Goal: Task Accomplishment & Management: Manage account settings

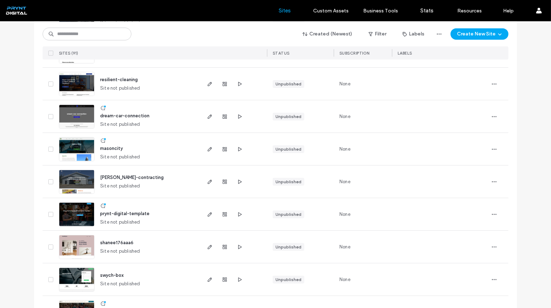
scroll to position [548, 0]
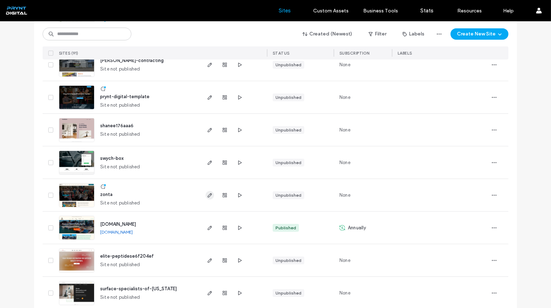
click at [208, 196] on use "button" at bounding box center [210, 195] width 4 height 4
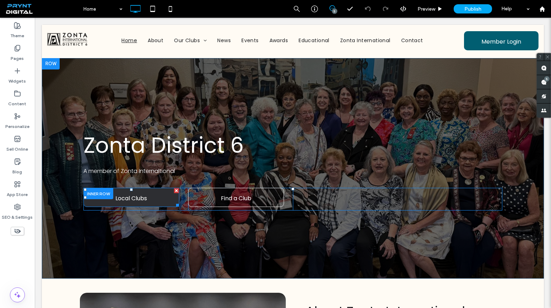
click at [119, 198] on span "Local Clubs" at bounding box center [132, 198] width 32 height 20
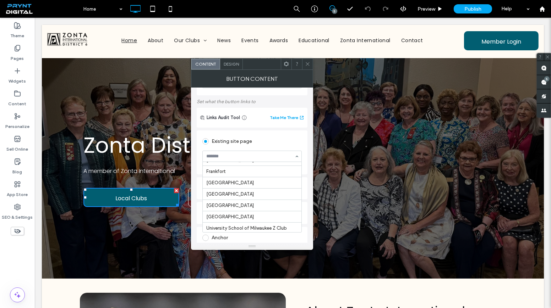
scroll to position [133, 0]
click at [269, 154] on input at bounding box center [250, 156] width 88 height 5
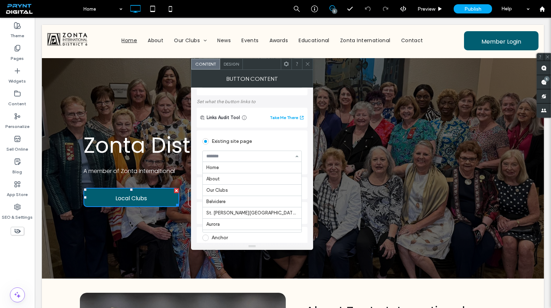
scroll to position [126, 0]
click at [234, 138] on div "Existing site page" at bounding box center [251, 141] width 99 height 11
click at [231, 194] on div "Web address" at bounding box center [251, 188] width 99 height 15
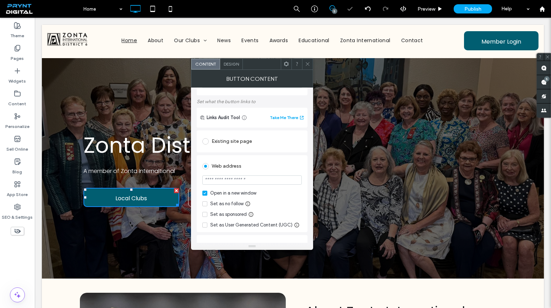
click at [228, 159] on div "Web address" at bounding box center [251, 165] width 99 height 13
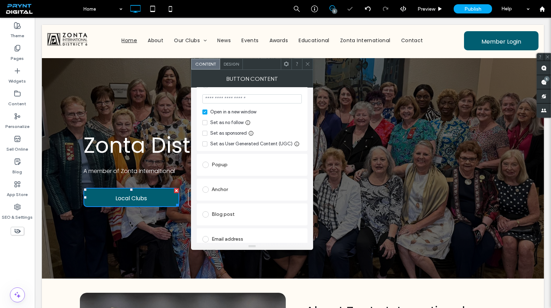
scroll to position [129, 0]
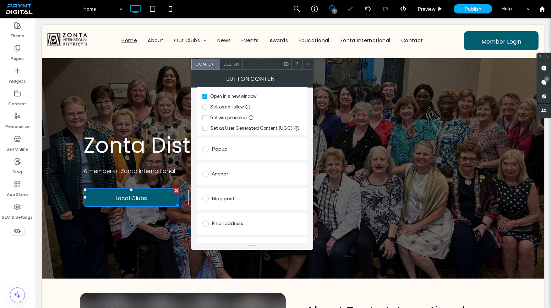
click at [225, 174] on div "Anchor" at bounding box center [251, 174] width 99 height 11
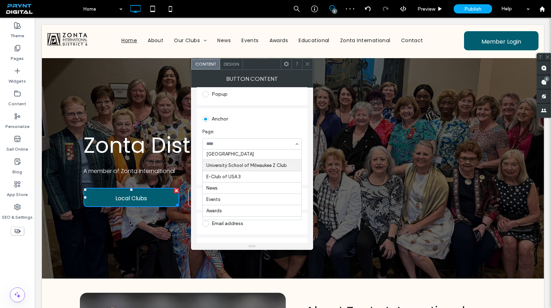
scroll to position [226, 0]
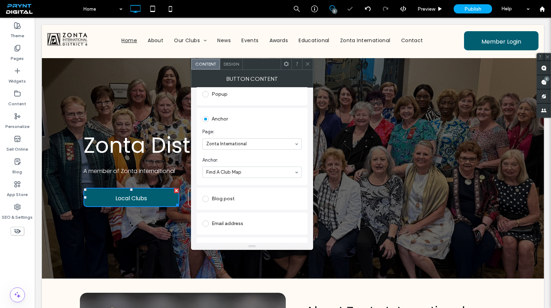
click at [308, 62] on icon at bounding box center [307, 63] width 5 height 5
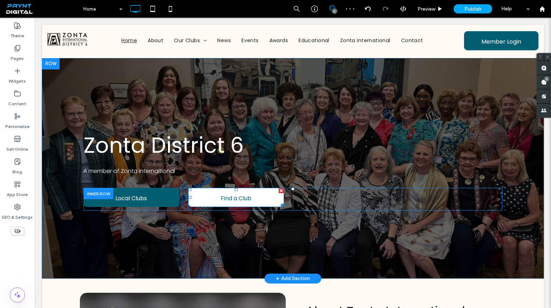
click at [231, 202] on span "Find a Club" at bounding box center [236, 198] width 31 height 20
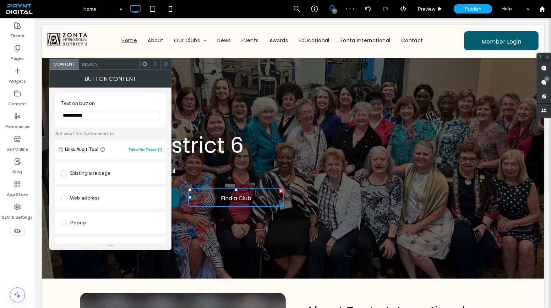
click at [168, 67] on span at bounding box center [165, 64] width 5 height 11
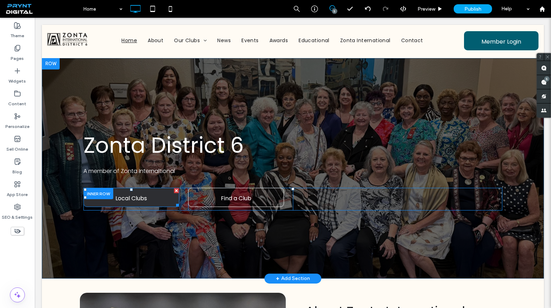
click at [160, 197] on link "Local Clubs" at bounding box center [131, 197] width 96 height 19
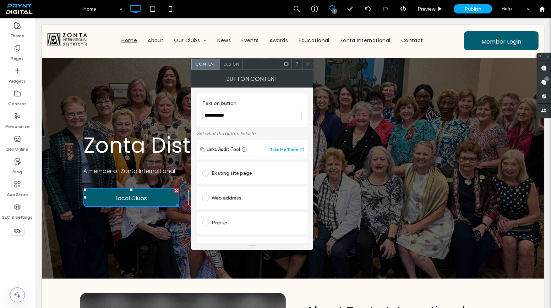
click at [231, 179] on div "Existing site page" at bounding box center [251, 173] width 99 height 11
click at [306, 55] on div "Click To Paste Home About Our Clubs Belvidere St. Charles-Geneva-Batavia Aurora…" at bounding box center [293, 41] width 502 height 33
click at [307, 63] on icon at bounding box center [307, 63] width 5 height 5
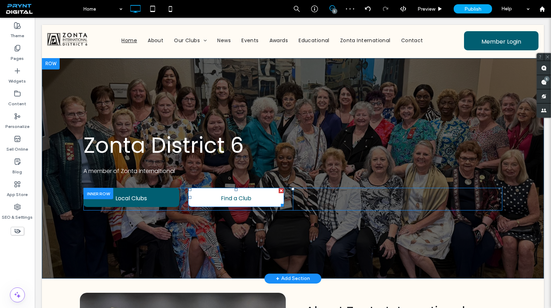
click at [240, 200] on span "Find a Club" at bounding box center [236, 198] width 31 height 20
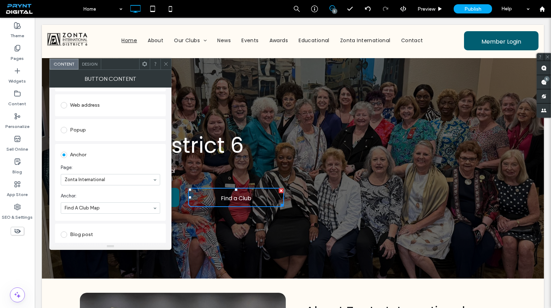
scroll to position [97, 0]
click at [170, 69] on div at bounding box center [165, 64] width 11 height 11
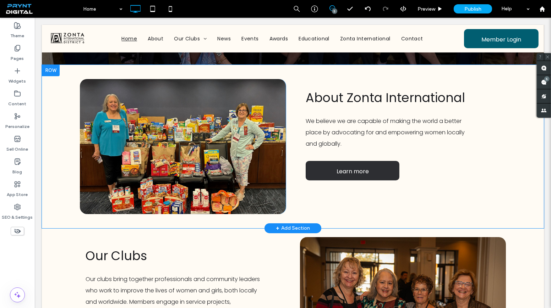
scroll to position [226, 0]
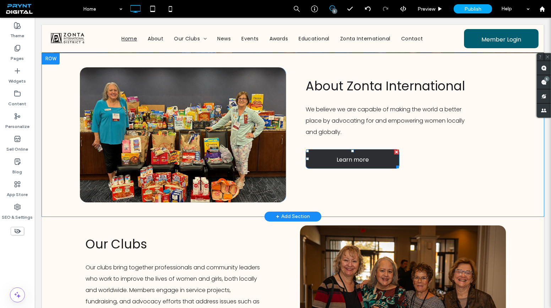
click at [370, 155] on link "Learn more" at bounding box center [353, 159] width 94 height 20
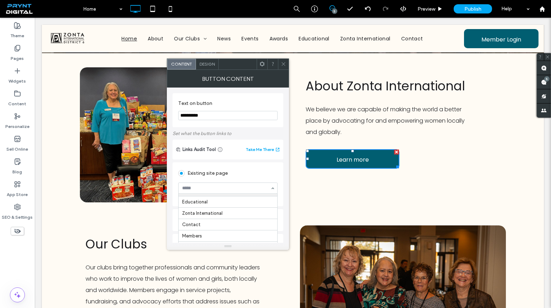
scroll to position [262, 0]
click at [283, 62] on icon at bounding box center [283, 63] width 5 height 5
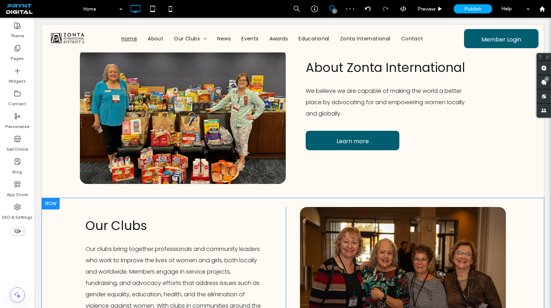
scroll to position [323, 0]
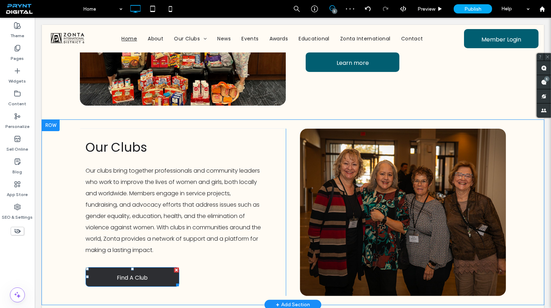
click at [122, 276] on span "Find A Club" at bounding box center [132, 278] width 31 height 20
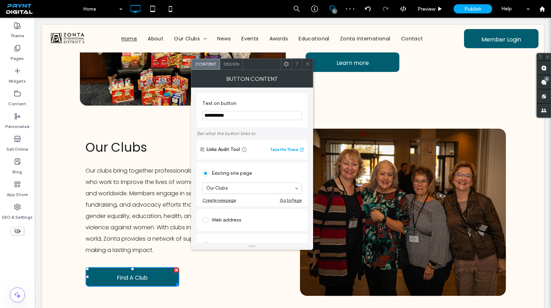
click at [304, 59] on div at bounding box center [307, 64] width 11 height 11
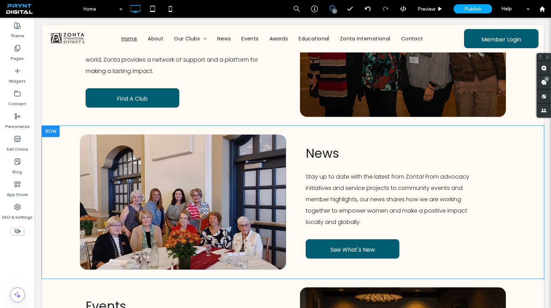
scroll to position [581, 0]
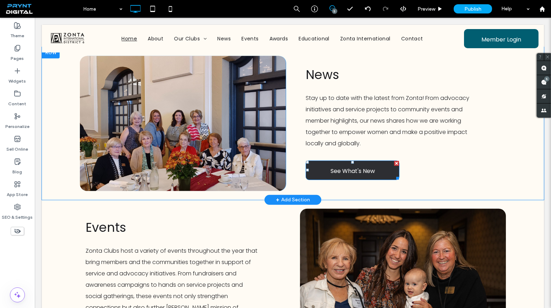
click at [330, 164] on span "See What's New" at bounding box center [352, 171] width 44 height 20
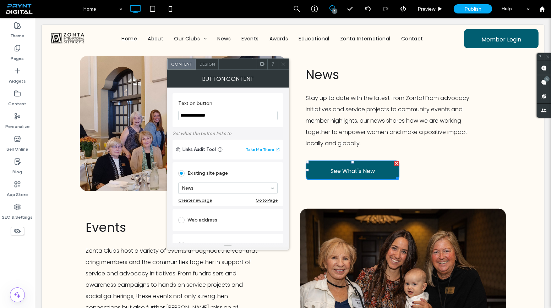
click at [277, 65] on div at bounding box center [272, 64] width 11 height 11
click at [285, 65] on icon at bounding box center [283, 63] width 5 height 5
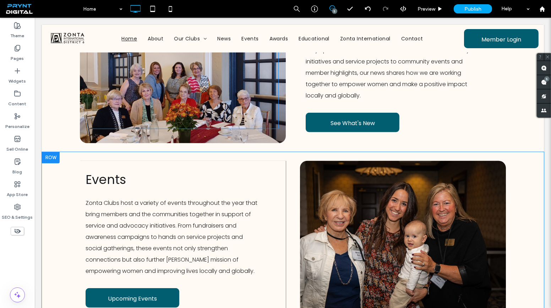
scroll to position [742, 0]
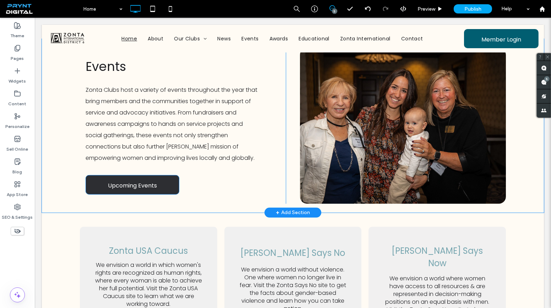
click at [154, 180] on span "Upcoming Events" at bounding box center [132, 186] width 49 height 20
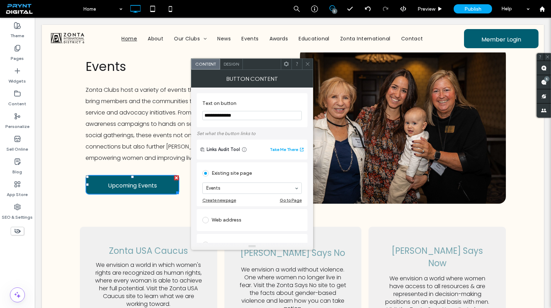
click at [304, 62] on div at bounding box center [307, 64] width 11 height 11
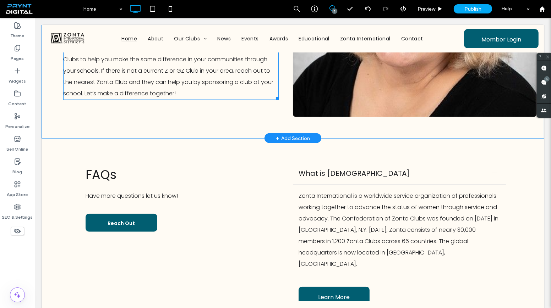
scroll to position [1387, 0]
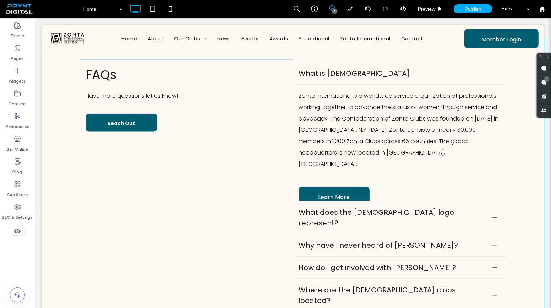
click at [135, 120] on div "FAQs Have more questions let us know! Reach Out Click To Paste" at bounding box center [186, 189] width 213 height 258
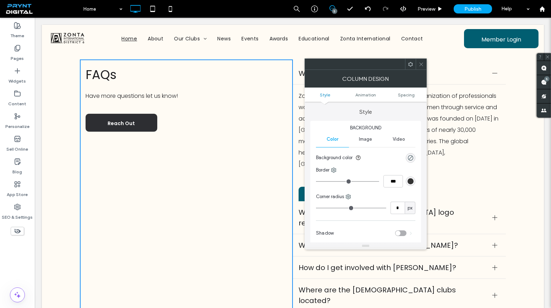
click at [132, 114] on span "Reach Out" at bounding box center [121, 123] width 27 height 19
click at [424, 63] on div at bounding box center [421, 64] width 11 height 11
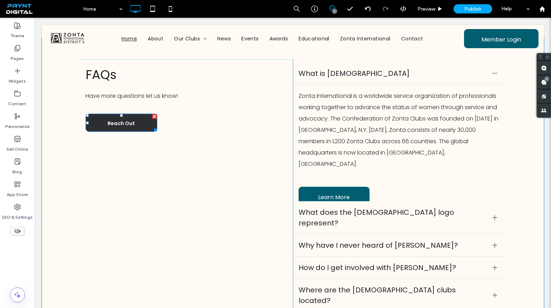
click at [134, 114] on link "Reach Out" at bounding box center [122, 123] width 72 height 18
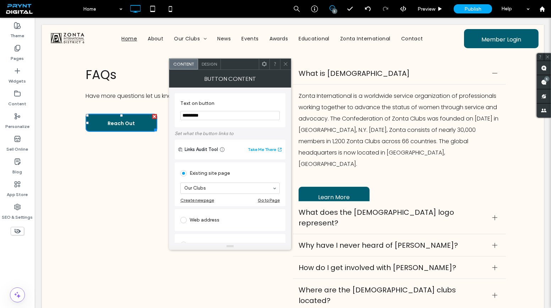
click at [289, 66] on div at bounding box center [285, 64] width 11 height 11
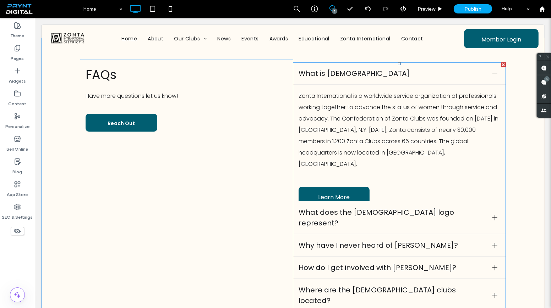
click at [360, 109] on p "Zonta International is a worldwide service organization of professionals workin…" at bounding box center [399, 131] width 202 height 80
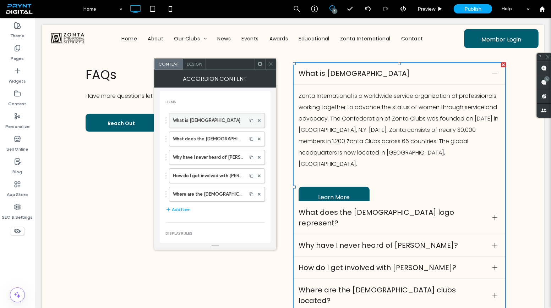
click at [209, 118] on label "What is Zonta" at bounding box center [208, 121] width 70 height 14
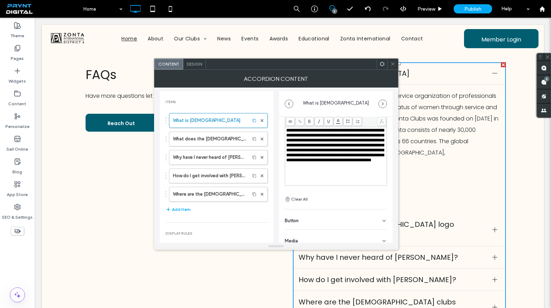
scroll to position [48, 0]
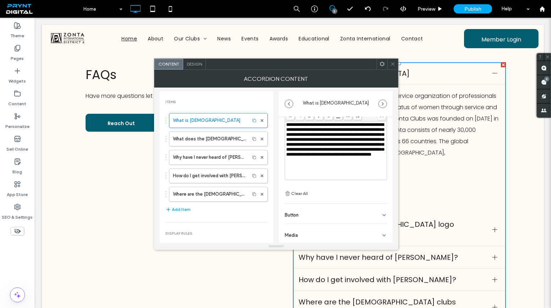
click at [310, 211] on div "Button" at bounding box center [336, 214] width 102 height 20
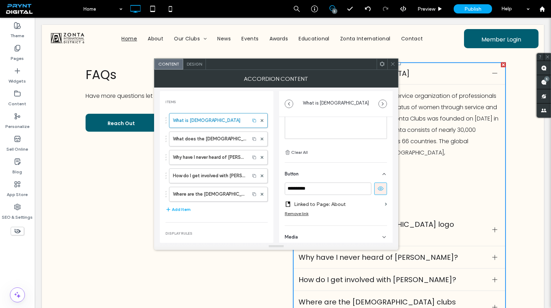
scroll to position [91, 0]
click at [174, 141] on label "What does the Zonta logo represent?" at bounding box center [209, 139] width 73 height 14
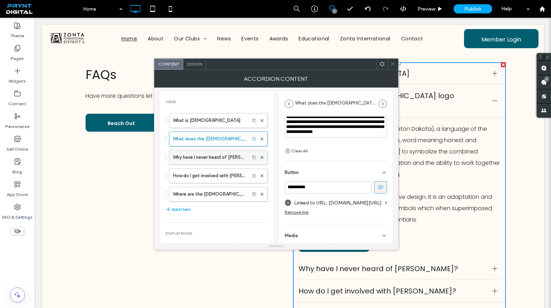
click at [203, 158] on label "Why have I never heard of Zonta?" at bounding box center [209, 157] width 73 height 14
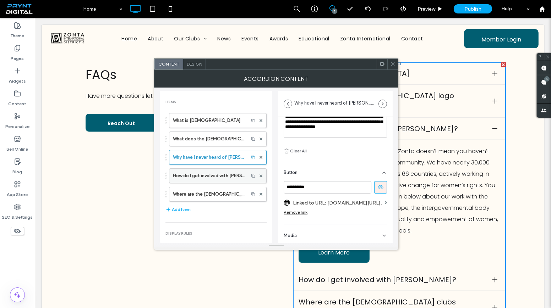
click at [203, 170] on label "How do I get involved with Zonta?" at bounding box center [209, 176] width 72 height 14
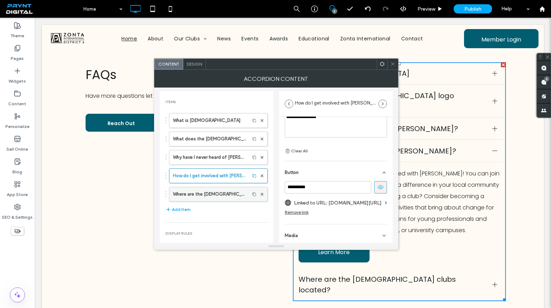
click at [206, 191] on label "Where are the Zonta clubs located?" at bounding box center [209, 194] width 73 height 14
type input "**********"
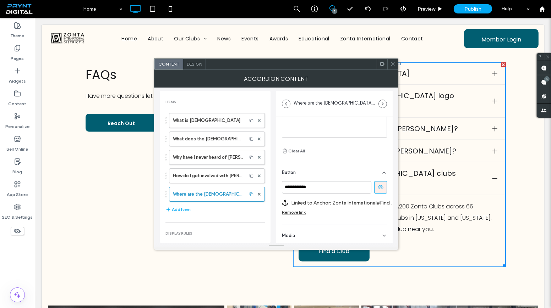
click at [394, 64] on icon at bounding box center [392, 63] width 5 height 5
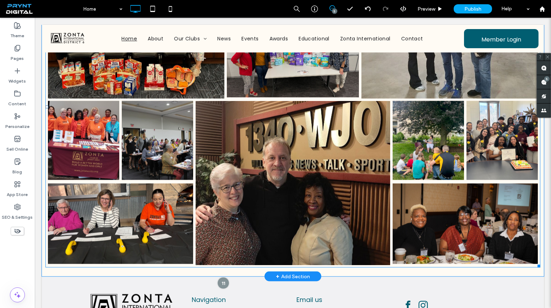
scroll to position [1807, 0]
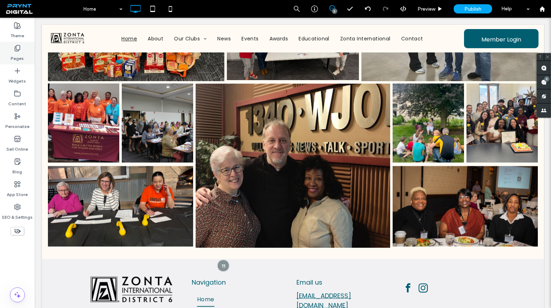
click at [25, 57] on div "Pages" at bounding box center [17, 53] width 35 height 23
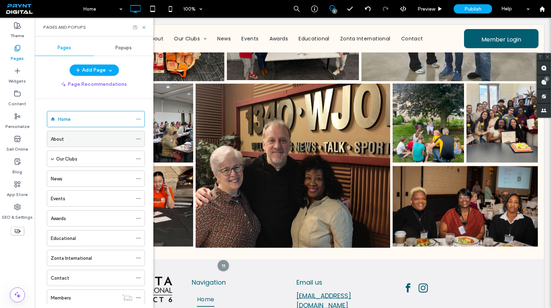
click at [73, 132] on div "About" at bounding box center [92, 139] width 82 height 16
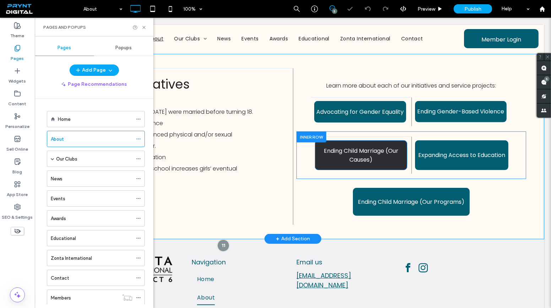
scroll to position [736, 0]
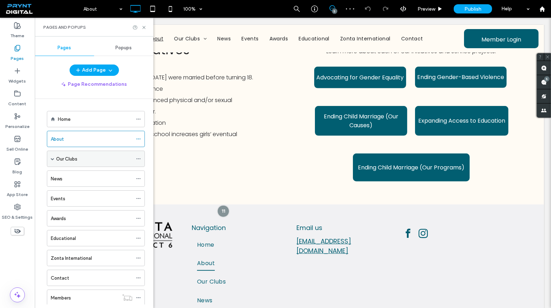
click at [63, 155] on label "Our Clubs" at bounding box center [66, 159] width 21 height 12
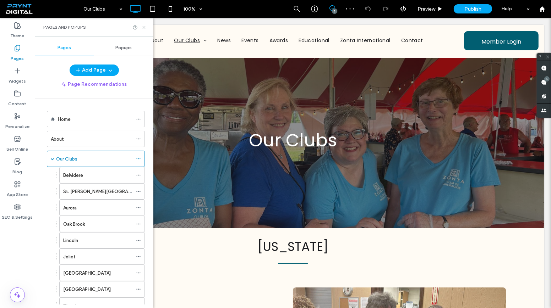
drag, startPoint x: 144, startPoint y: 29, endPoint x: 170, endPoint y: 67, distance: 45.5
click at [144, 29] on icon at bounding box center [143, 27] width 5 height 5
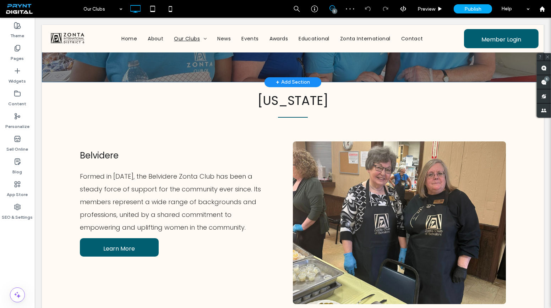
scroll to position [198, 0]
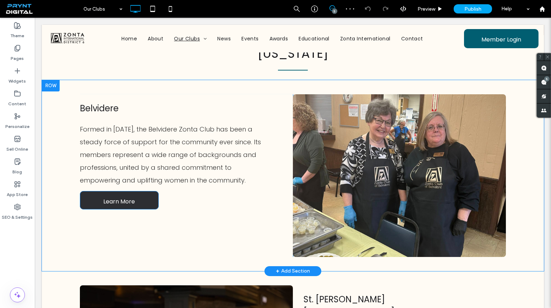
click at [128, 201] on span "Learn More" at bounding box center [120, 202] width 32 height 20
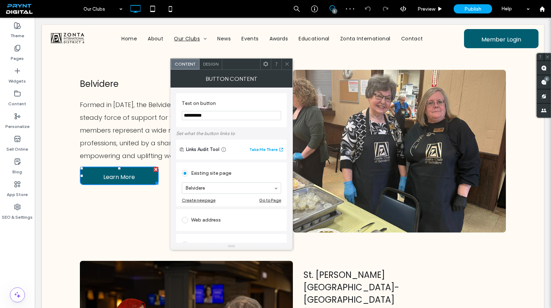
scroll to position [328, 0]
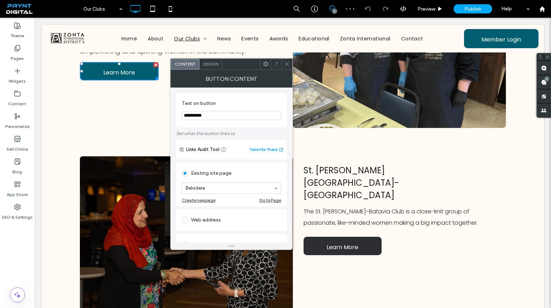
click at [349, 237] on span "Learn More" at bounding box center [343, 247] width 32 height 20
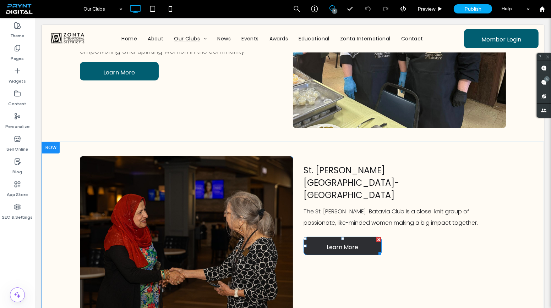
click at [349, 237] on span "Learn More" at bounding box center [343, 247] width 32 height 20
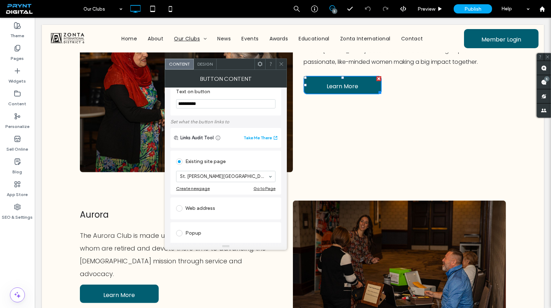
scroll to position [32, 0]
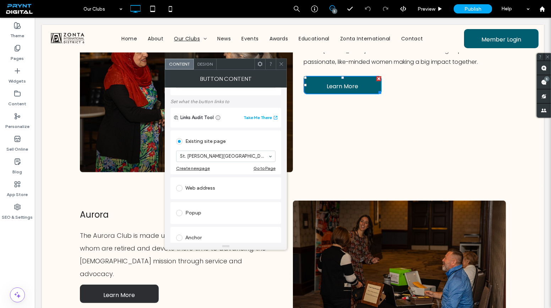
click at [117, 285] on span "Learn More" at bounding box center [120, 295] width 32 height 20
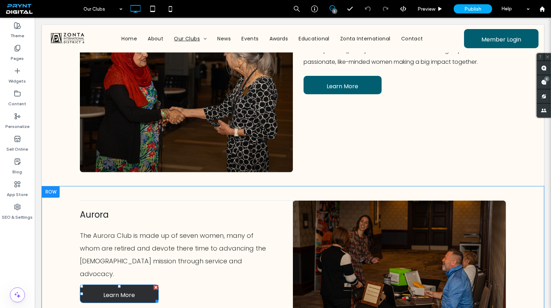
click at [118, 285] on div at bounding box center [119, 286] width 3 height 3
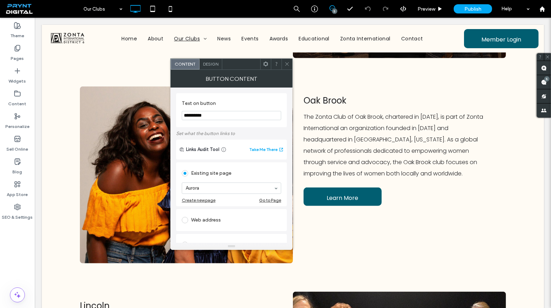
scroll to position [811, 0]
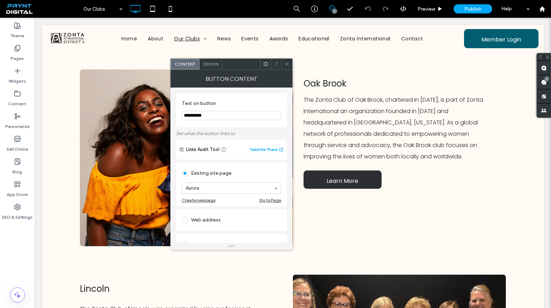
click at [352, 176] on span "Learn More" at bounding box center [343, 181] width 32 height 20
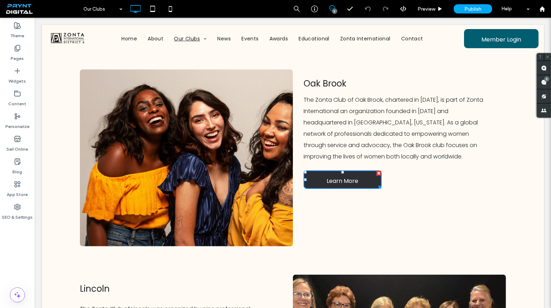
click at [352, 176] on span "Learn More" at bounding box center [343, 181] width 32 height 20
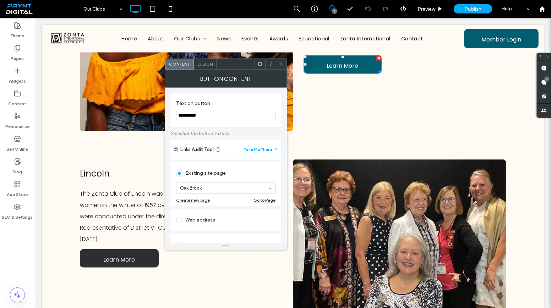
scroll to position [941, 0]
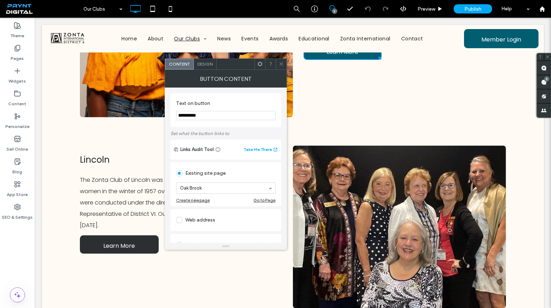
click at [115, 250] on span "Learn More" at bounding box center [120, 246] width 32 height 20
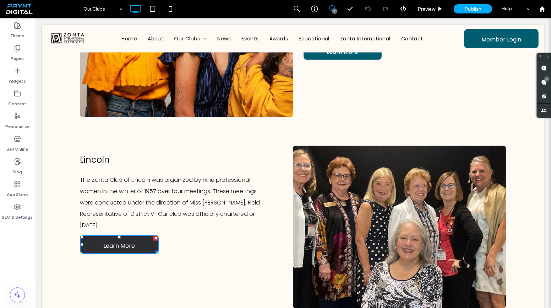
click at [115, 250] on span "Learn More" at bounding box center [120, 246] width 32 height 20
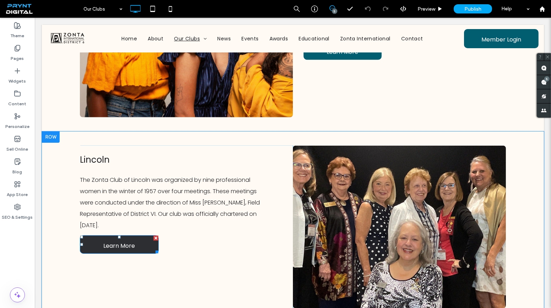
click at [117, 248] on span "Learn More" at bounding box center [120, 246] width 32 height 20
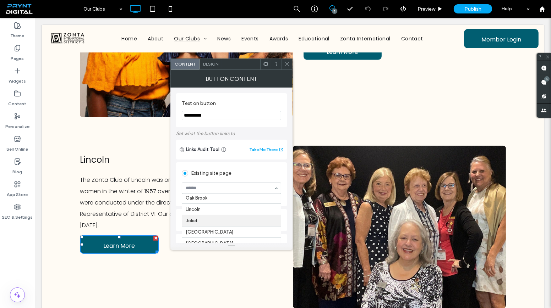
scroll to position [57, 0]
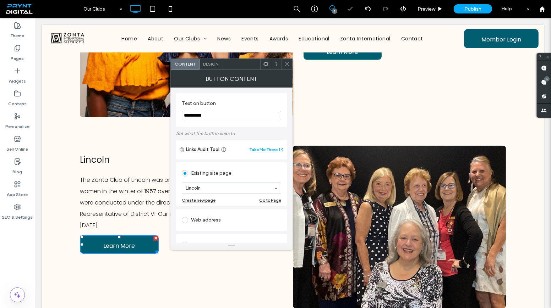
click at [284, 69] on span at bounding box center [286, 64] width 5 height 11
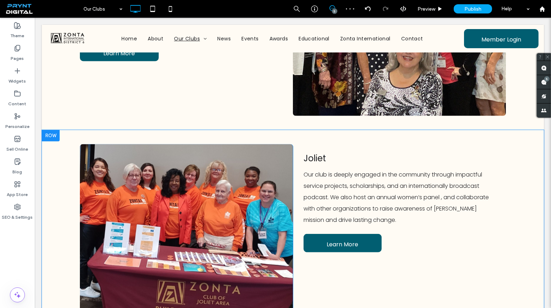
scroll to position [1134, 0]
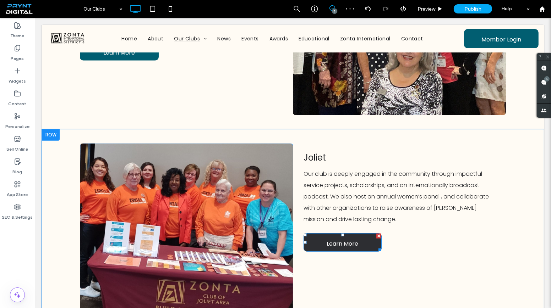
click at [308, 243] on link "Learn More" at bounding box center [342, 243] width 78 height 18
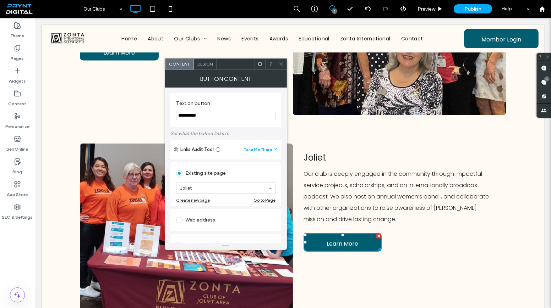
click at [283, 64] on icon at bounding box center [281, 63] width 5 height 5
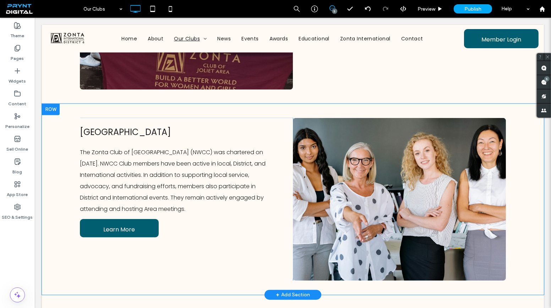
scroll to position [1457, 0]
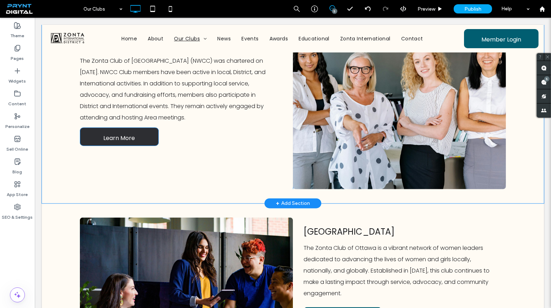
click at [121, 130] on span "Learn More" at bounding box center [120, 138] width 32 height 20
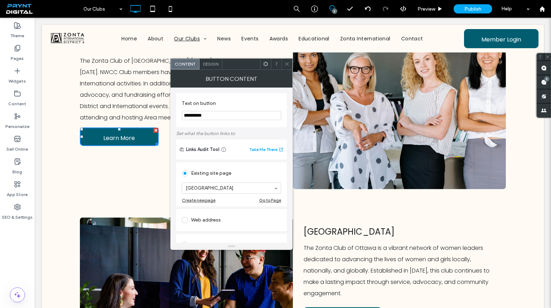
click at [285, 63] on icon at bounding box center [286, 63] width 5 height 5
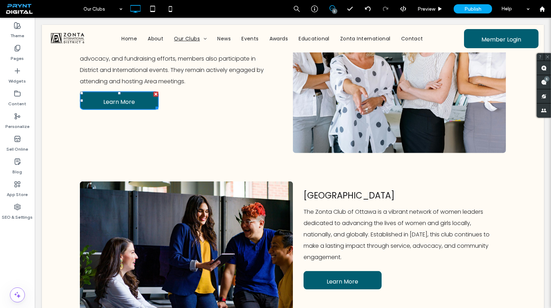
scroll to position [1586, 0]
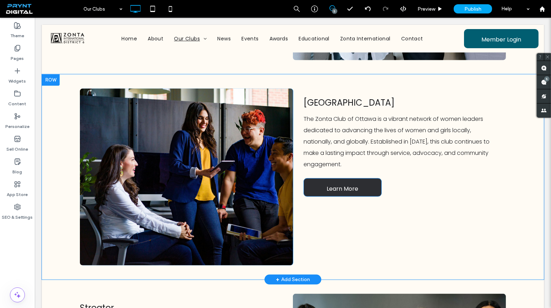
click at [344, 187] on span "Learn More" at bounding box center [343, 189] width 32 height 20
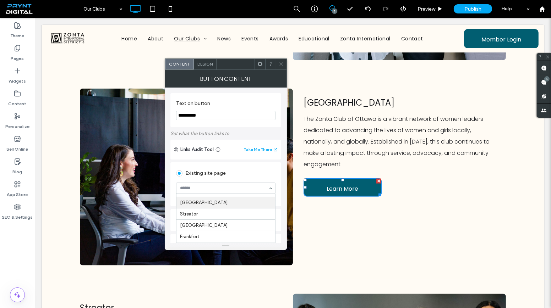
scroll to position [92, 0]
click at [284, 69] on div at bounding box center [281, 64] width 11 height 11
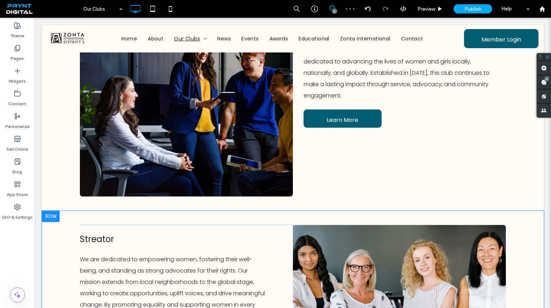
scroll to position [1747, 0]
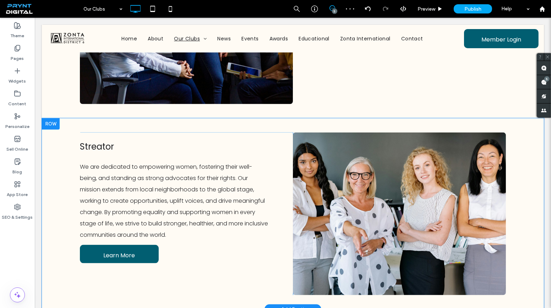
click at [122, 243] on div "Streator We are dedicated to empowering women, fostering their well-being, and …" at bounding box center [186, 214] width 213 height 163
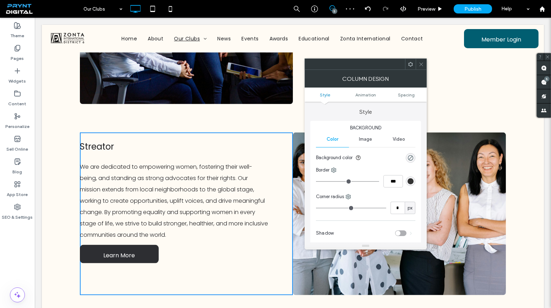
click at [125, 262] on span "Learn More" at bounding box center [120, 256] width 32 height 20
click at [424, 69] on div at bounding box center [421, 64] width 11 height 11
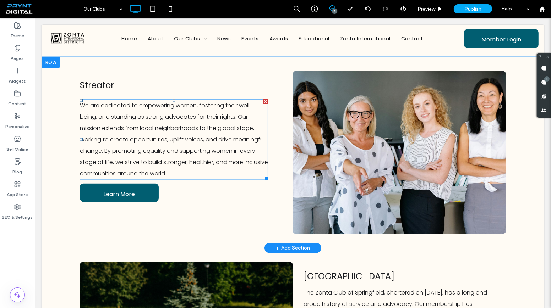
scroll to position [1812, 0]
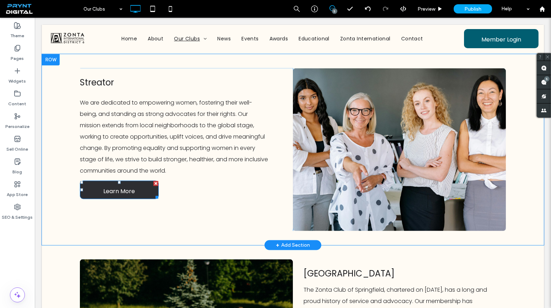
click at [118, 185] on span "Learn More" at bounding box center [120, 191] width 32 height 20
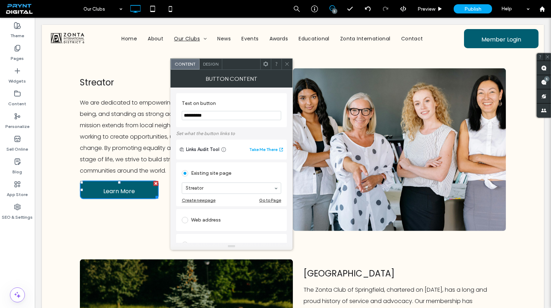
click at [286, 68] on span at bounding box center [286, 64] width 5 height 11
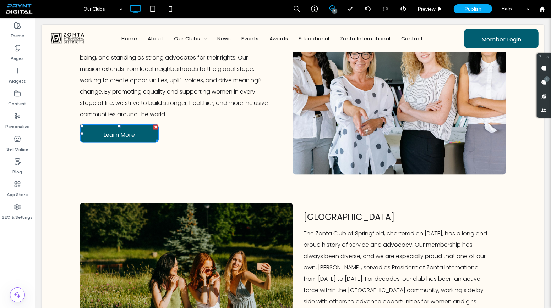
scroll to position [1941, 0]
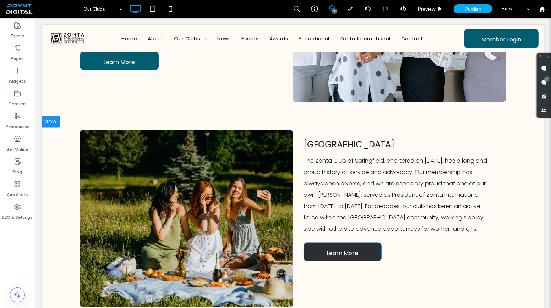
click at [354, 257] on span "Learn More" at bounding box center [343, 253] width 32 height 20
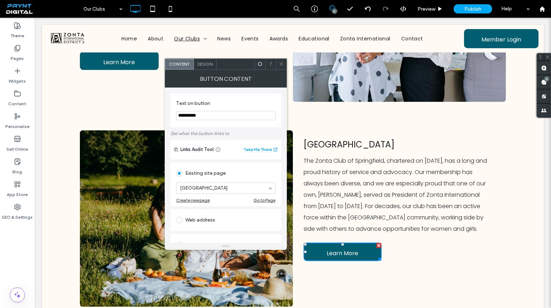
click at [282, 57] on div "Streator We are dedicated to empowering women, fostering their well-being, and …" at bounding box center [186, 20] width 213 height 163
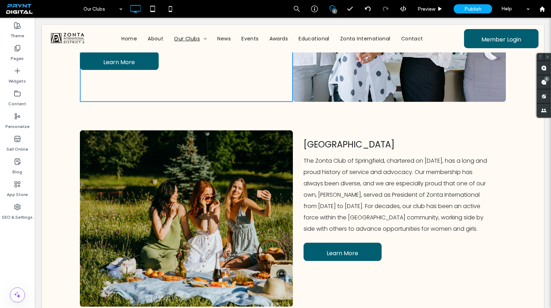
drag, startPoint x: 282, startPoint y: 58, endPoint x: 315, endPoint y: 81, distance: 40.5
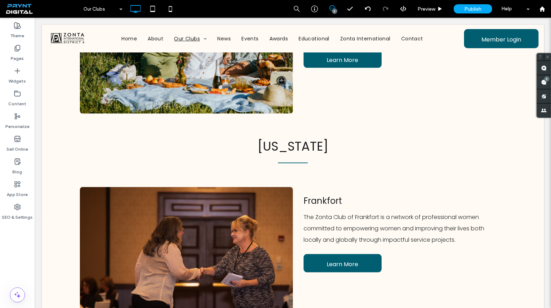
scroll to position [2263, 0]
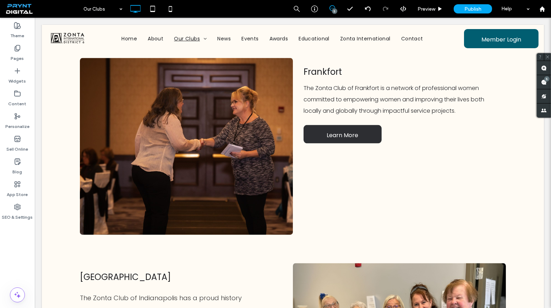
click at [352, 134] on span "Learn More" at bounding box center [343, 136] width 32 height 20
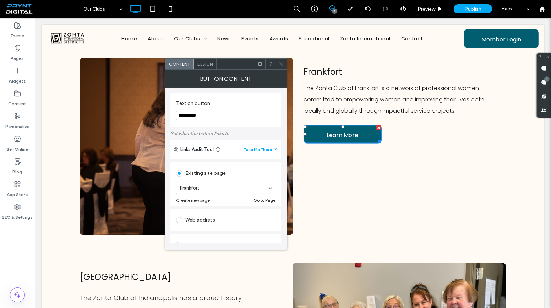
click at [284, 61] on icon at bounding box center [281, 63] width 5 height 5
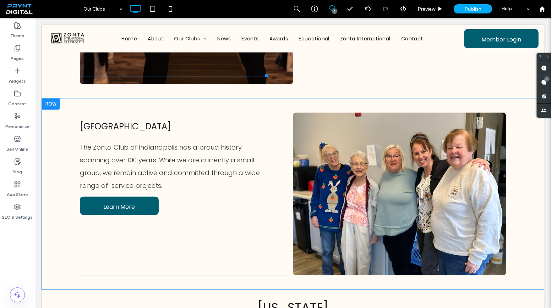
scroll to position [2425, 0]
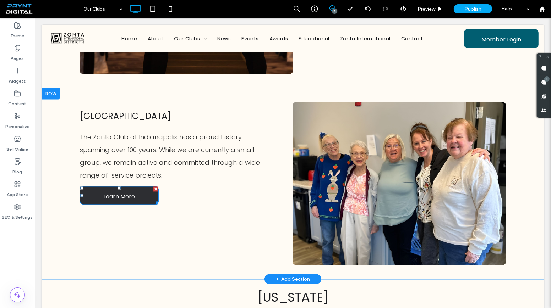
click at [132, 201] on span "Learn More" at bounding box center [120, 197] width 32 height 20
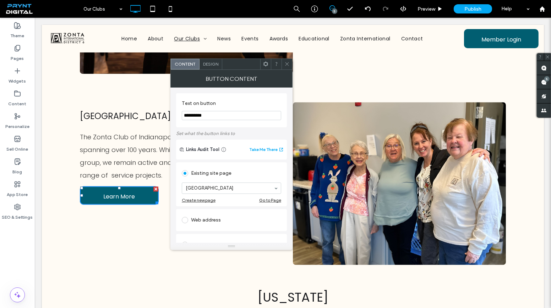
click at [287, 61] on icon at bounding box center [286, 63] width 5 height 5
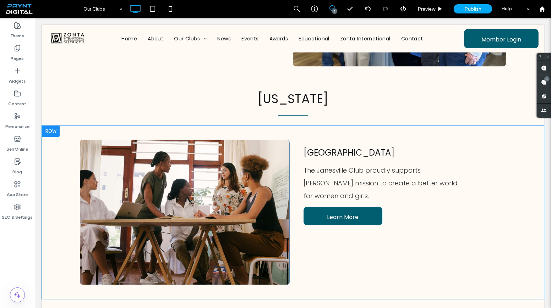
scroll to position [2651, 0]
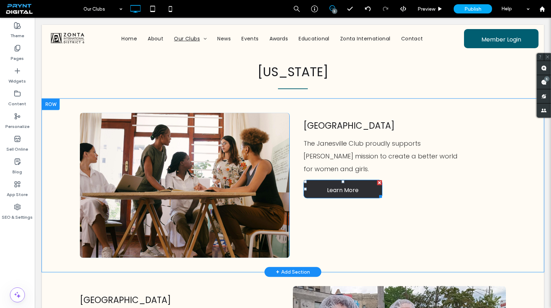
click at [334, 180] on span "Learn More" at bounding box center [343, 190] width 32 height 20
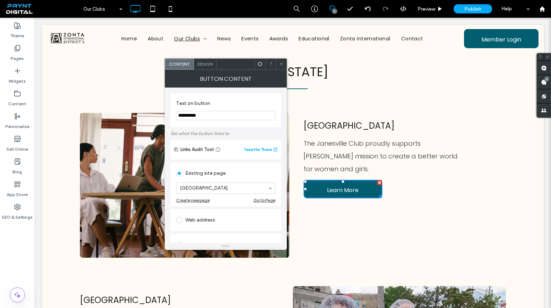
click at [277, 61] on div at bounding box center [281, 64] width 11 height 11
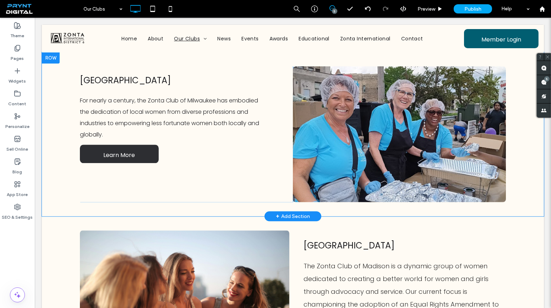
scroll to position [2876, 0]
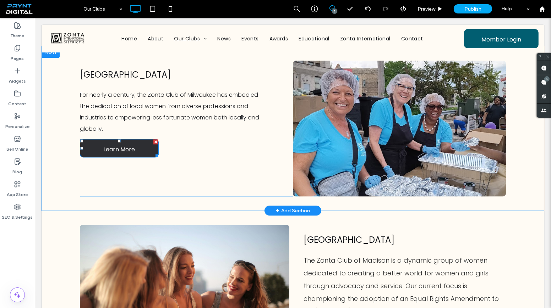
click at [129, 156] on span "Learn More" at bounding box center [120, 149] width 32 height 20
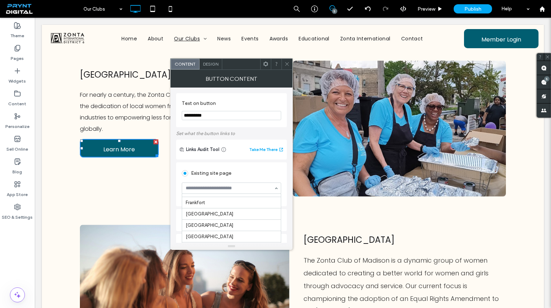
scroll to position [175, 0]
click at [281, 60] on div at bounding box center [276, 64] width 11 height 11
click at [286, 64] on icon at bounding box center [286, 63] width 5 height 5
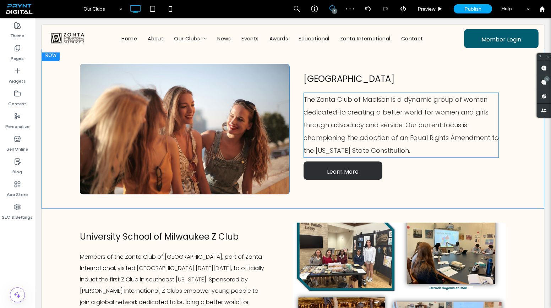
scroll to position [3070, 0]
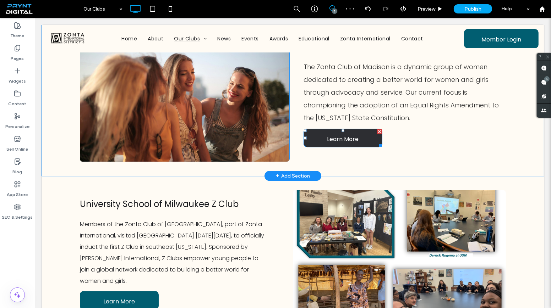
click at [344, 136] on span "Learn More" at bounding box center [343, 139] width 32 height 20
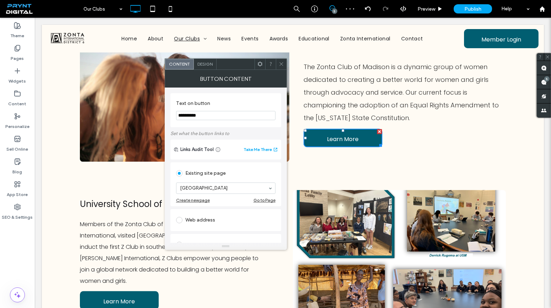
click at [284, 70] on div "Button Content" at bounding box center [226, 79] width 122 height 18
click at [284, 67] on span at bounding box center [281, 64] width 5 height 11
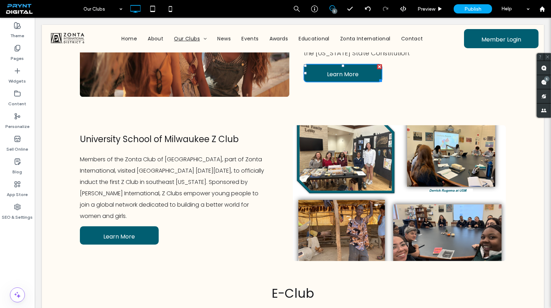
scroll to position [3231, 0]
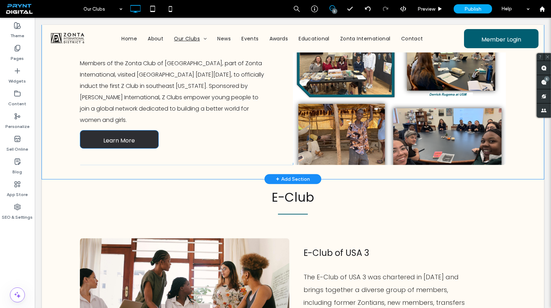
click at [147, 146] on link "Learn More" at bounding box center [119, 139] width 79 height 18
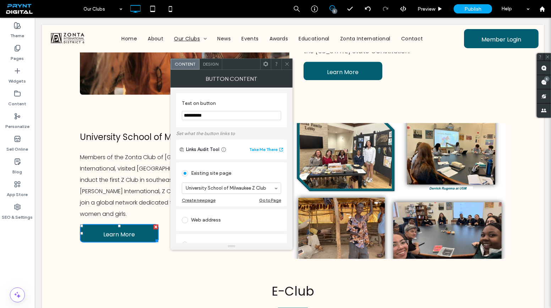
scroll to position [3135, 0]
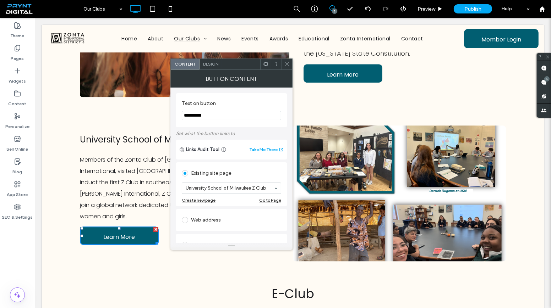
click at [289, 62] on icon at bounding box center [286, 63] width 5 height 5
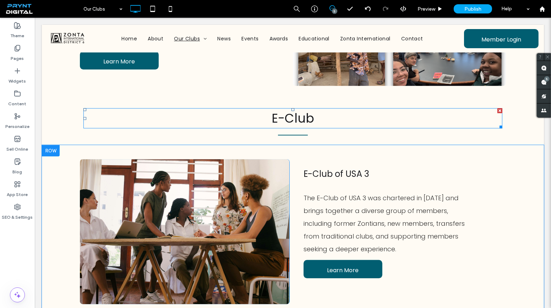
scroll to position [3393, 0]
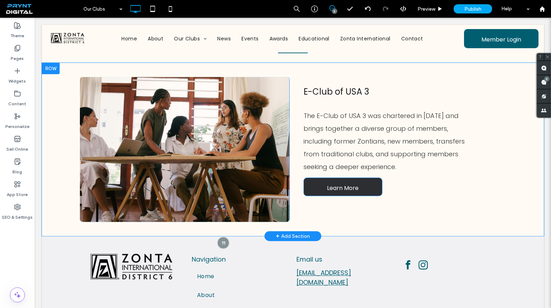
click at [335, 178] on span "Learn More" at bounding box center [343, 188] width 32 height 20
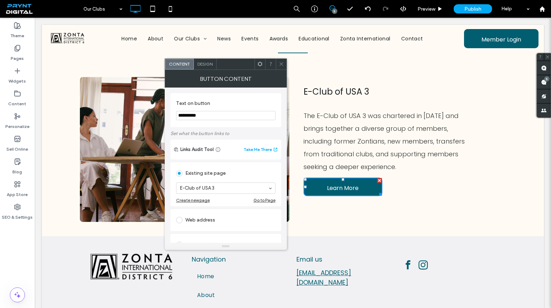
click at [279, 65] on icon at bounding box center [281, 63] width 5 height 5
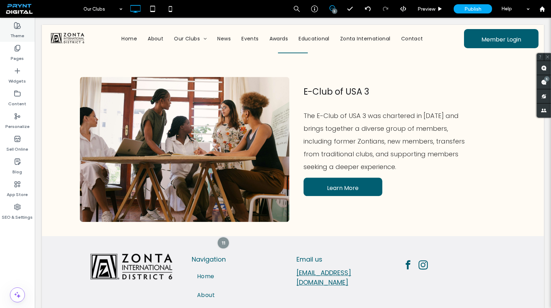
click at [22, 36] on label "Theme" at bounding box center [18, 34] width 14 height 10
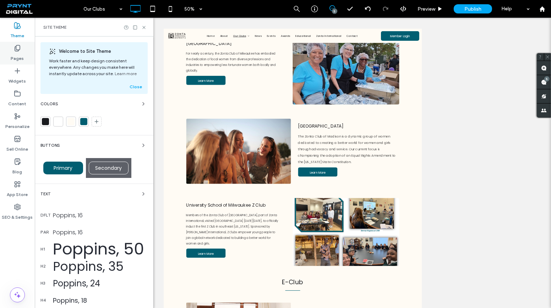
scroll to position [2896, 0]
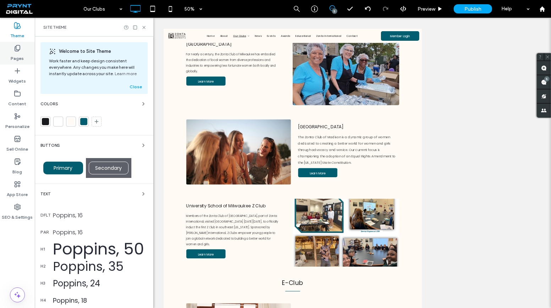
click at [14, 60] on label "Pages" at bounding box center [17, 57] width 13 height 10
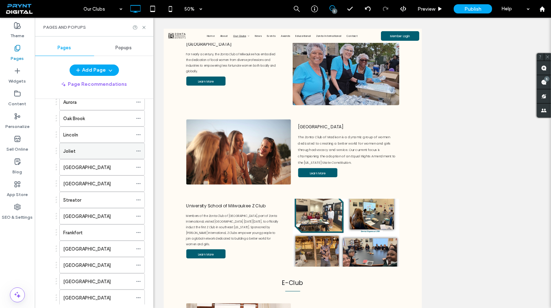
scroll to position [64, 0]
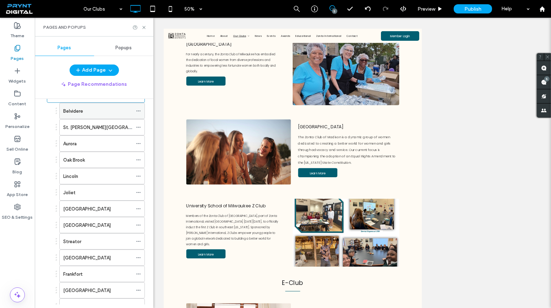
click at [105, 114] on div "Belvidere" at bounding box center [97, 111] width 69 height 16
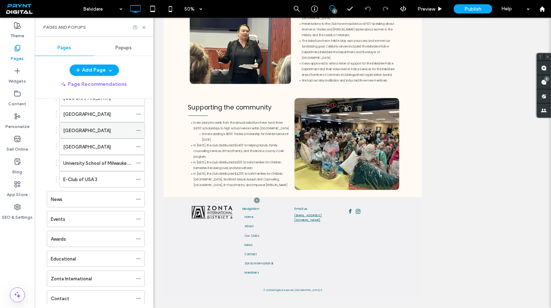
scroll to position [258, 0]
click at [72, 198] on div "News" at bounding box center [92, 199] width 82 height 16
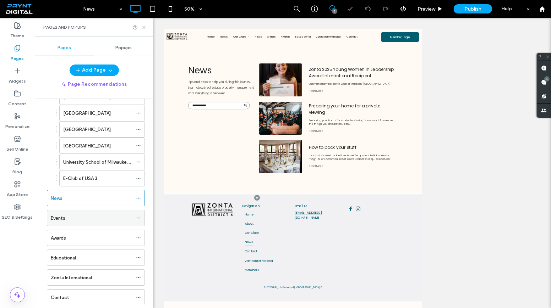
click at [88, 210] on div "Events" at bounding box center [92, 218] width 82 height 16
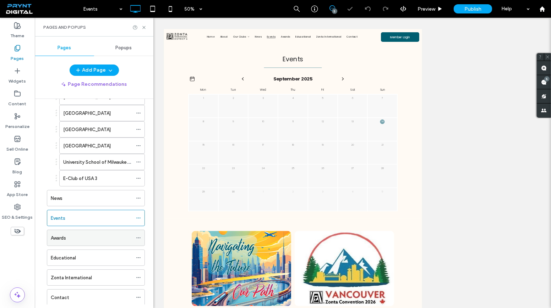
click at [61, 232] on label "Awards" at bounding box center [58, 238] width 15 height 12
